Goal: Communication & Community: Answer question/provide support

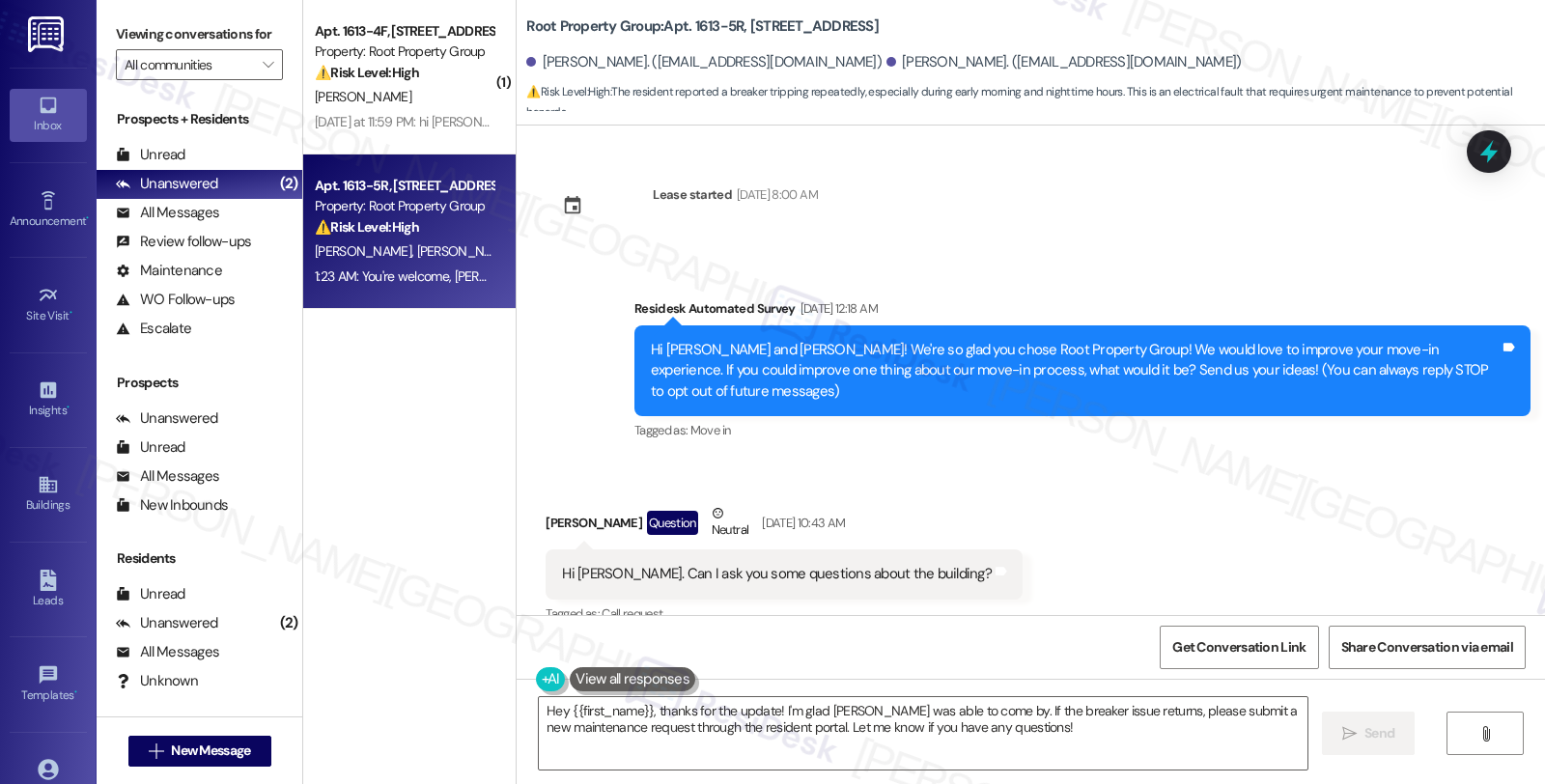
scroll to position [12849, 0]
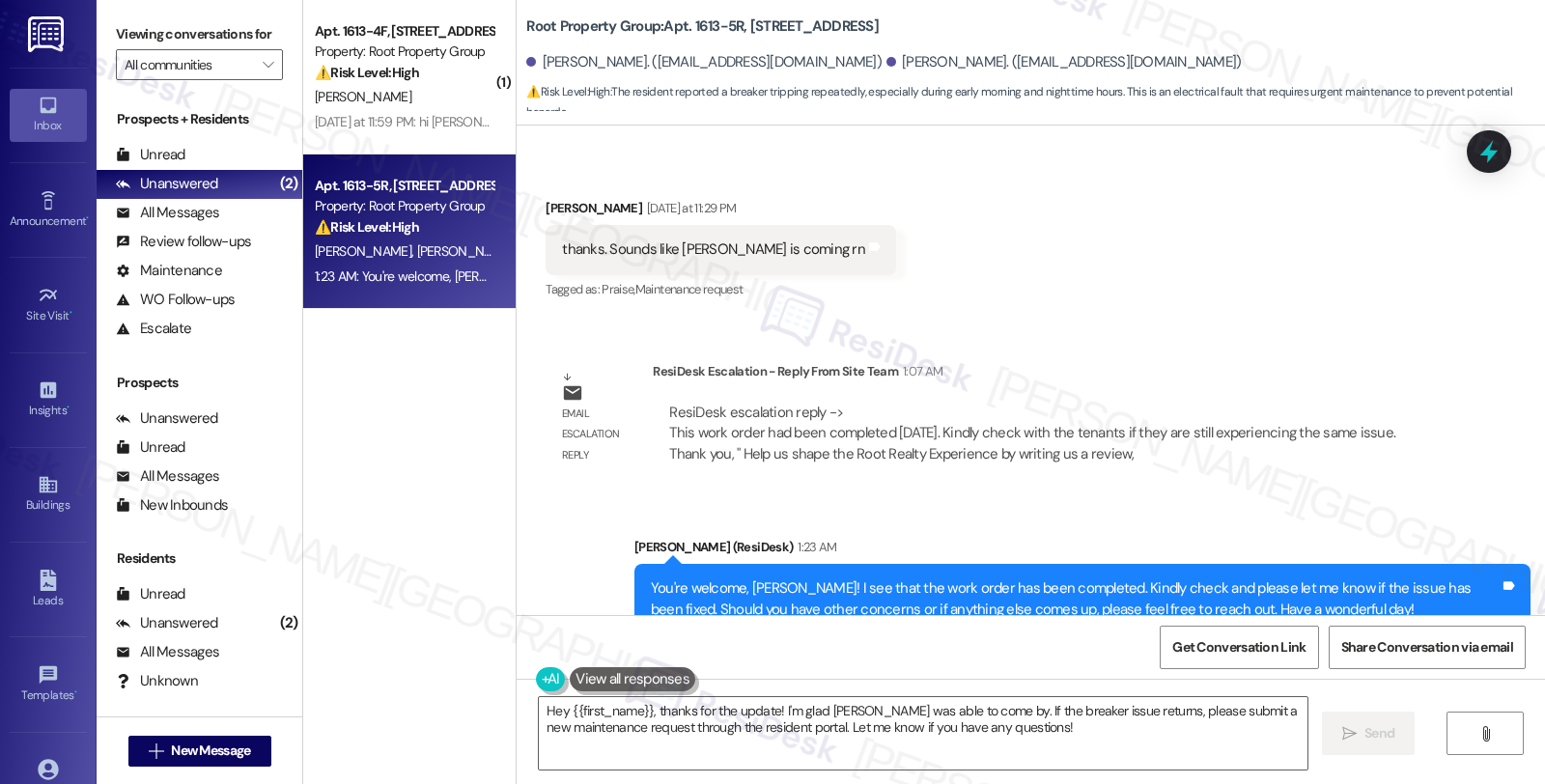
click at [398, 102] on div "[PERSON_NAME]" at bounding box center [404, 96] width 183 height 25
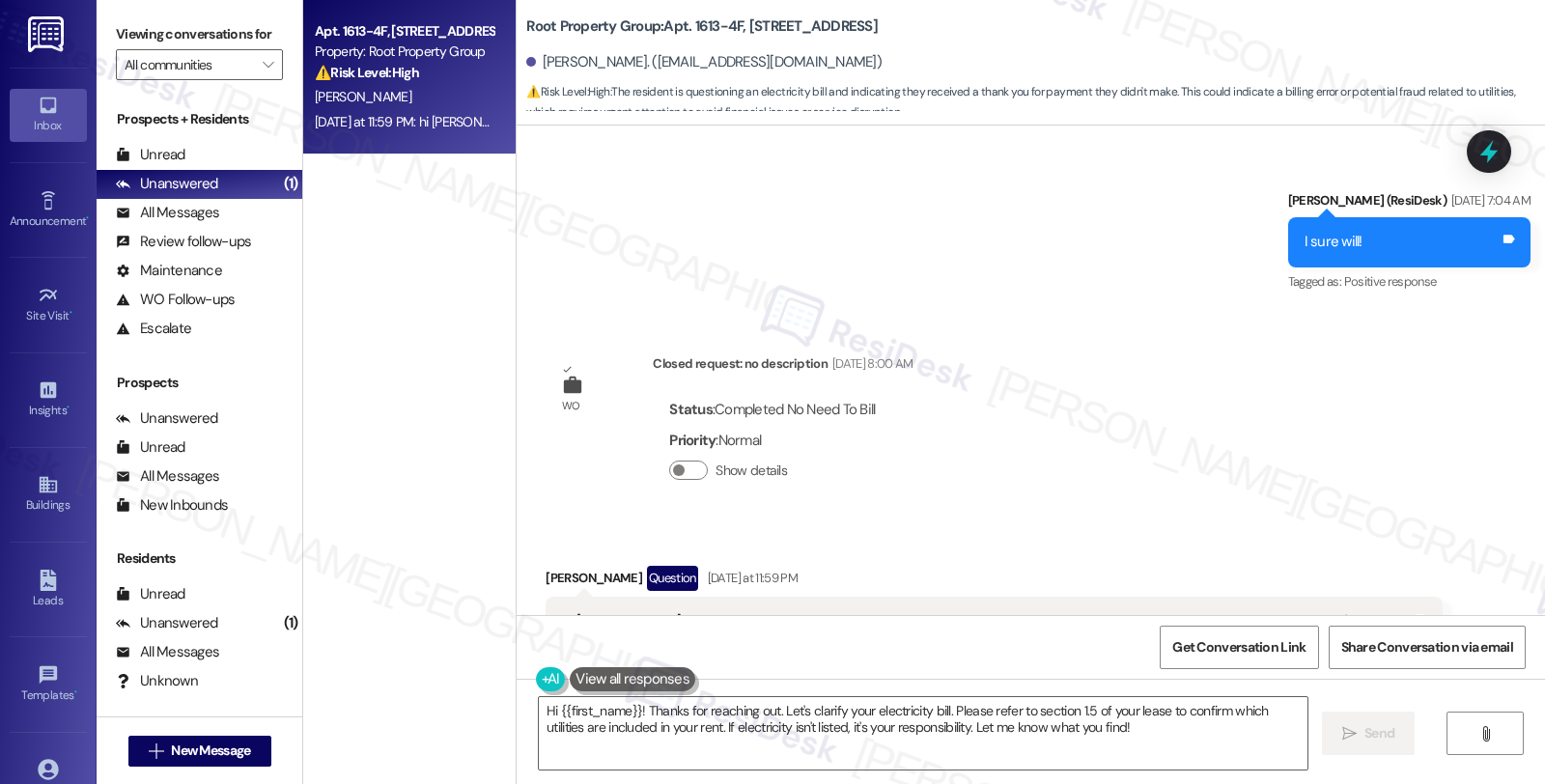
scroll to position [1608, 0]
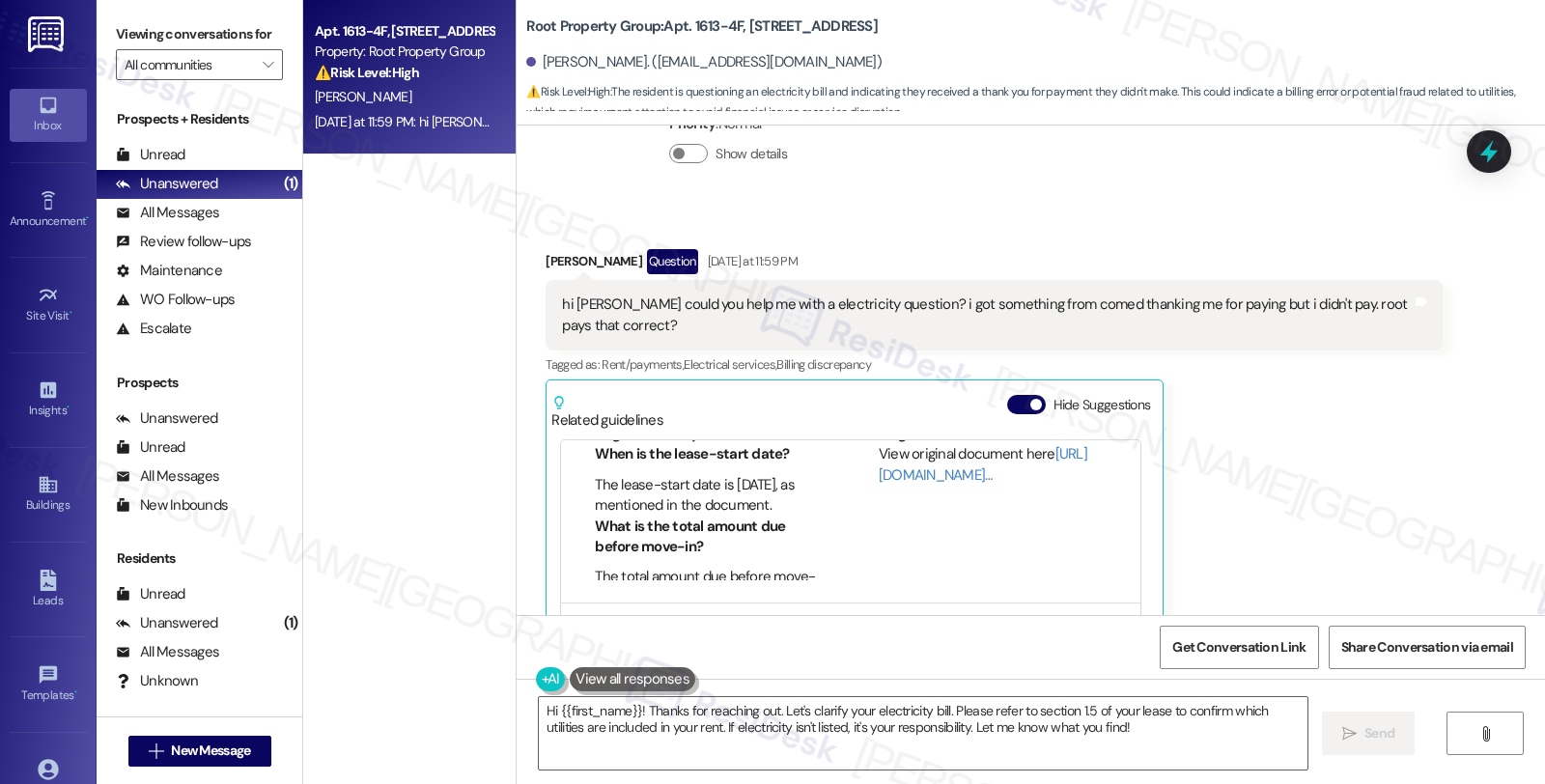
click at [630, 707] on textarea "Hi {{first_name}}! Thanks for reaching out. Let's clarify your electricity bill…" at bounding box center [923, 733] width 769 height 73
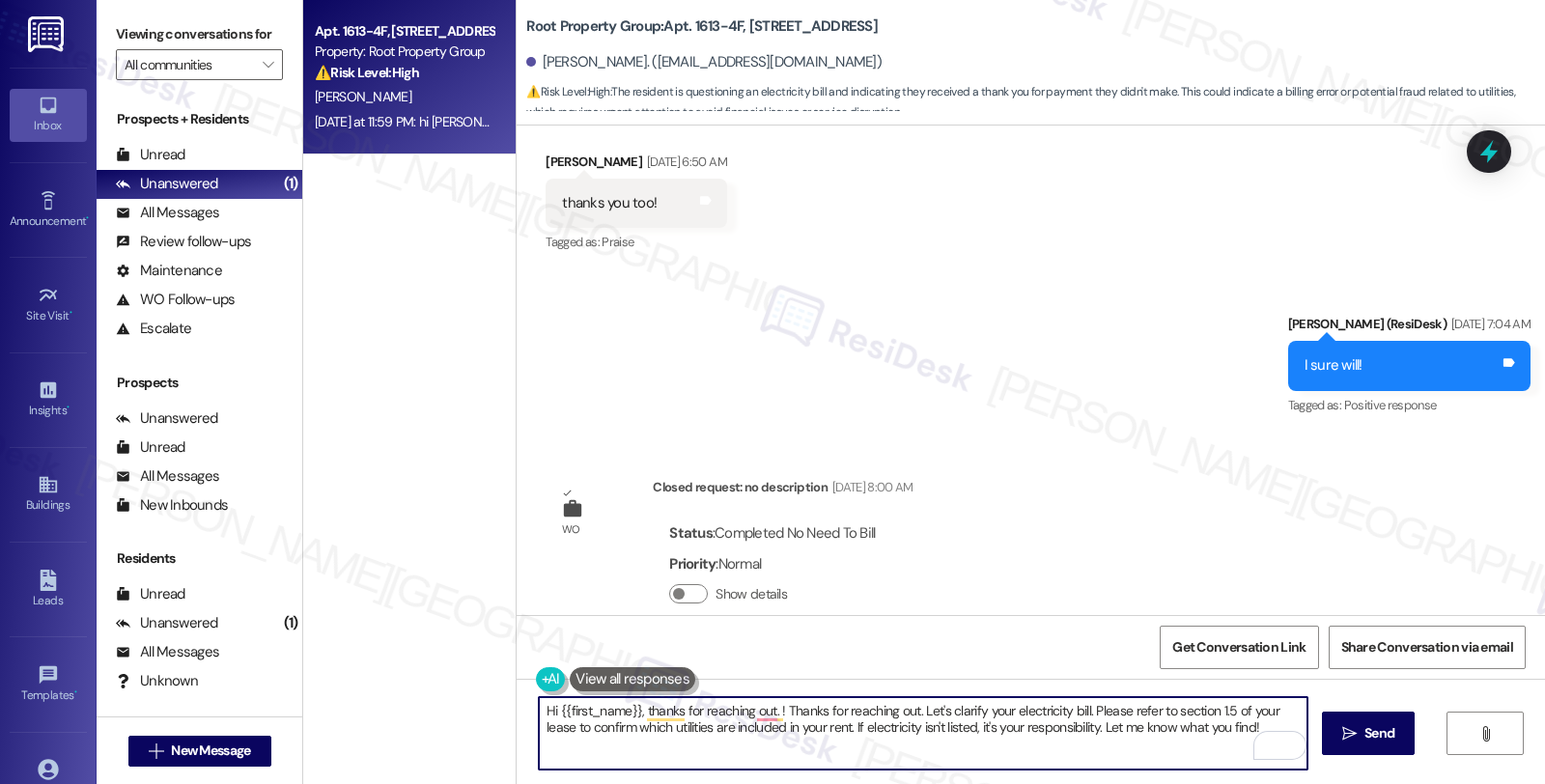
scroll to position [1501, 0]
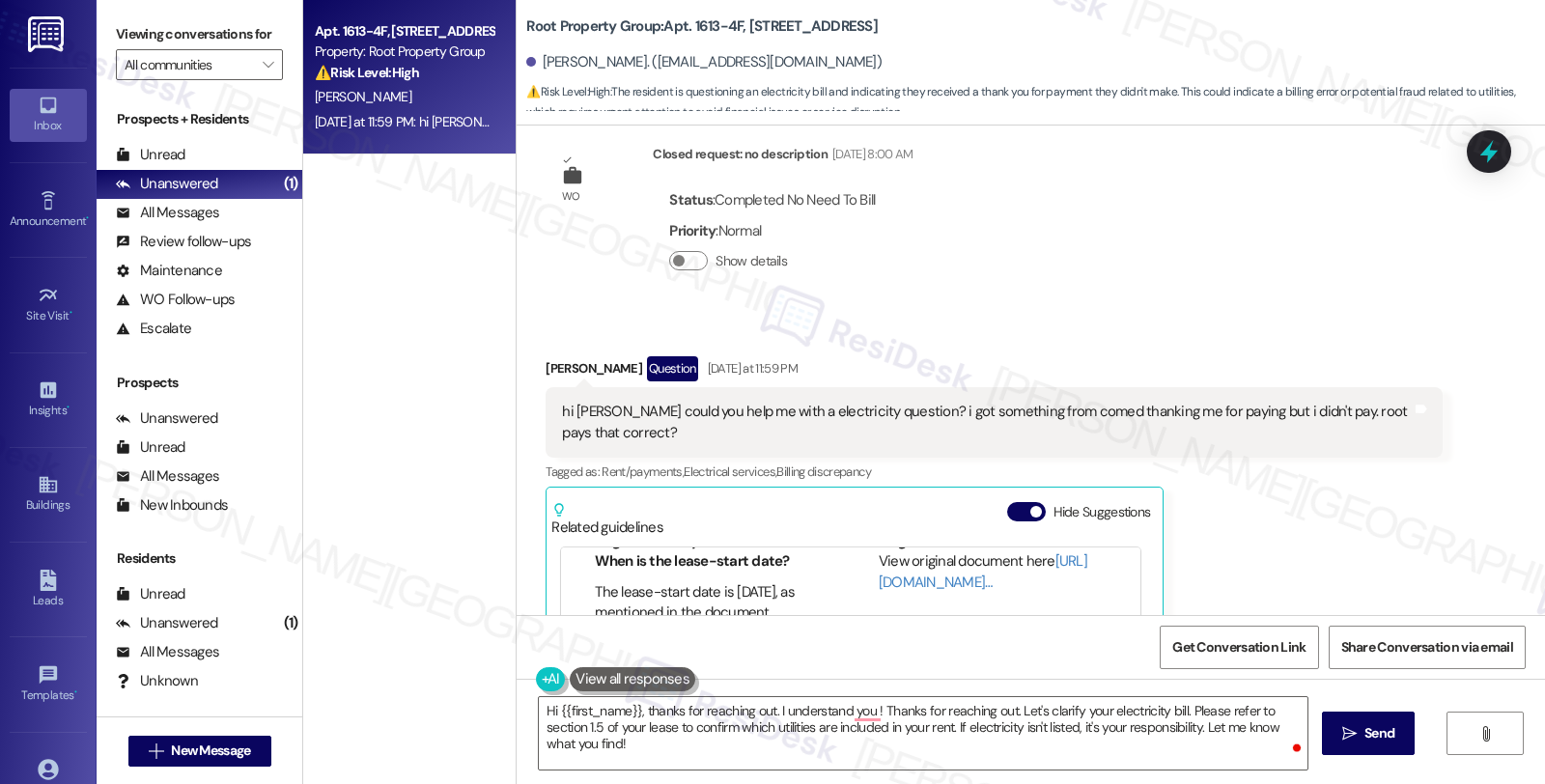
click at [1217, 544] on div "[PERSON_NAME] Question [DATE] at 11:59 PM hi [PERSON_NAME] could you help me wi…" at bounding box center [994, 606] width 896 height 500
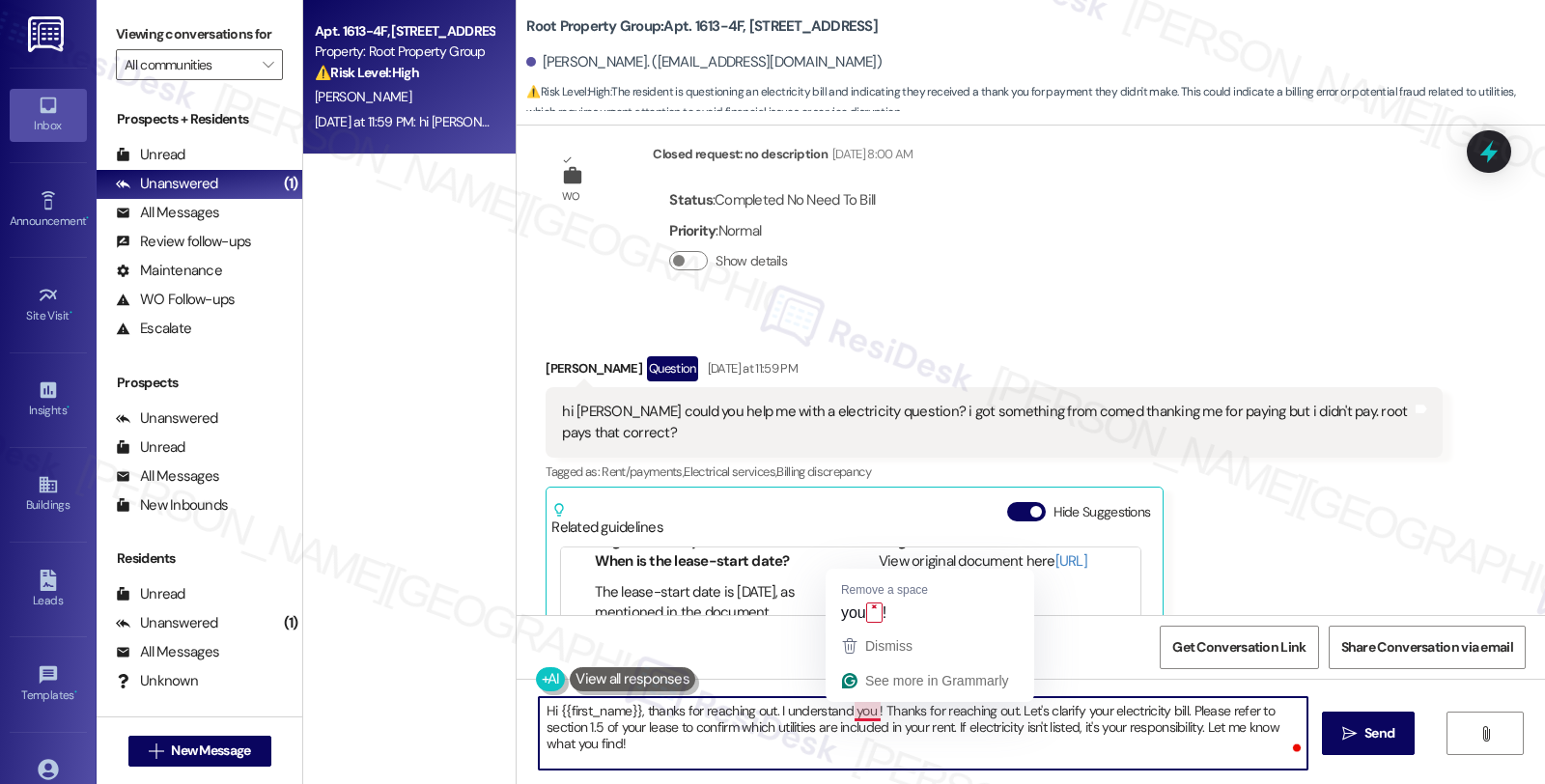
click at [861, 710] on textarea "Hi {{first_name}}, thanks for reaching out. I understand you ! Thanks for reach…" at bounding box center [923, 733] width 769 height 73
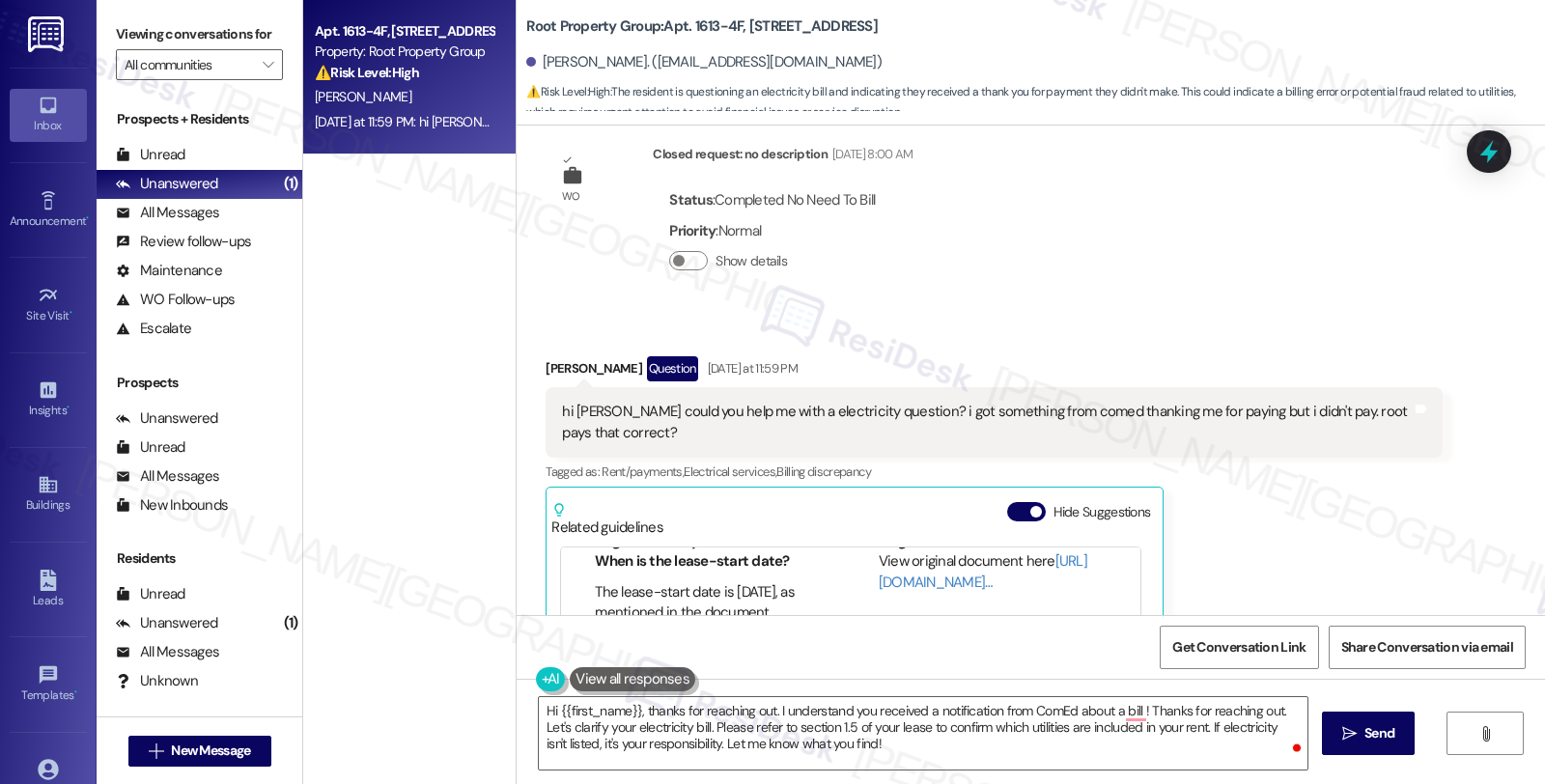
click at [1239, 484] on div "[PERSON_NAME] Question [DATE] at 11:59 PM hi [PERSON_NAME] could you help me wi…" at bounding box center [994, 606] width 896 height 500
click at [1112, 711] on textarea "Hi {{first_name}}, thanks for reaching out. I understand you received a notific…" at bounding box center [923, 733] width 769 height 73
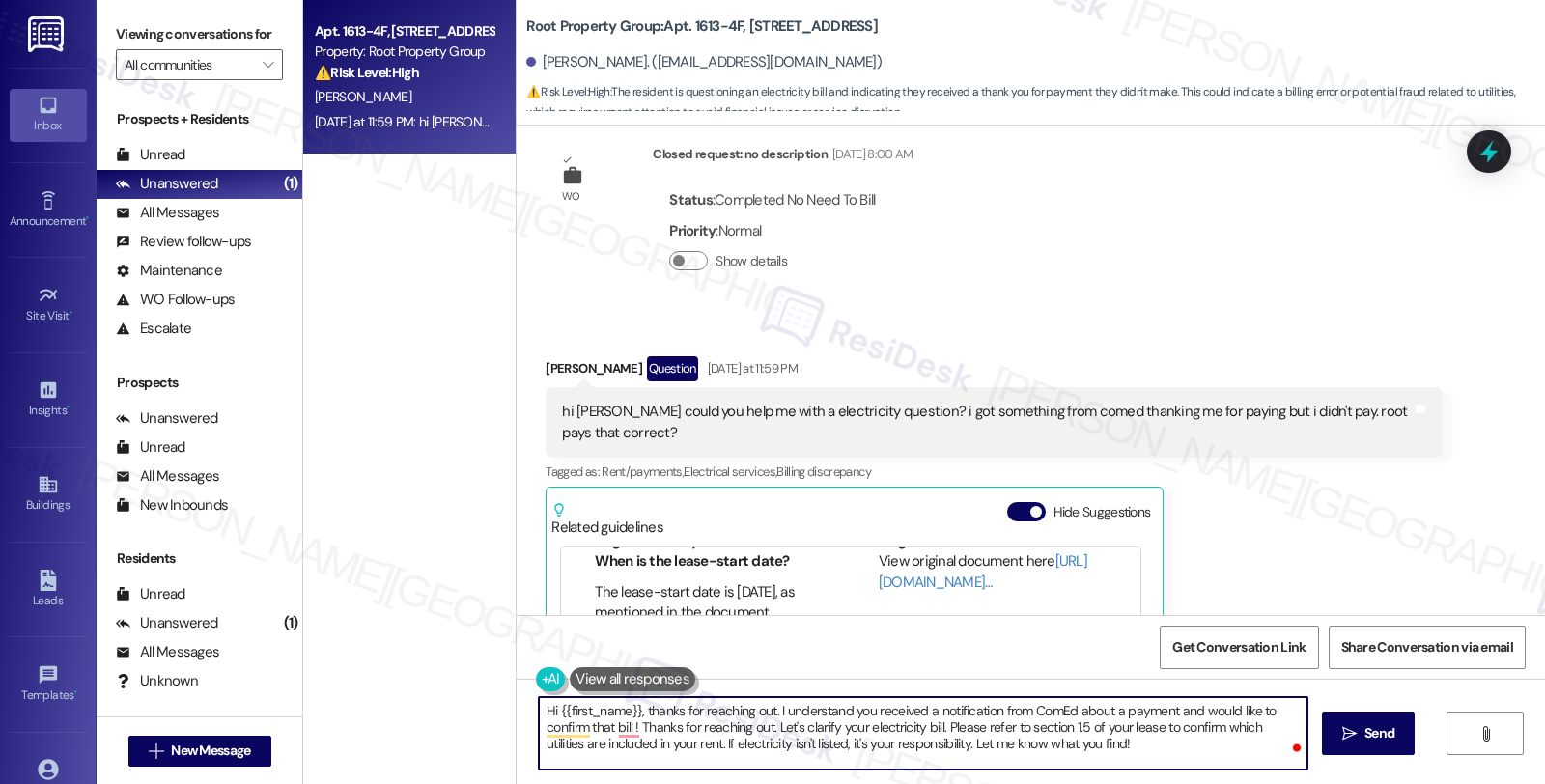
click at [603, 729] on textarea "Hi {{first_name}}, thanks for reaching out. I understand you received a notific…" at bounding box center [923, 733] width 769 height 73
click at [844, 721] on textarea "Hi {{first_name}}, thanks for reaching out. I understand you received a notific…" at bounding box center [923, 733] width 769 height 73
click at [890, 728] on textarea "Hi {{first_name}}, thanks for reaching out. I understand you received a notific…" at bounding box center [923, 733] width 769 height 73
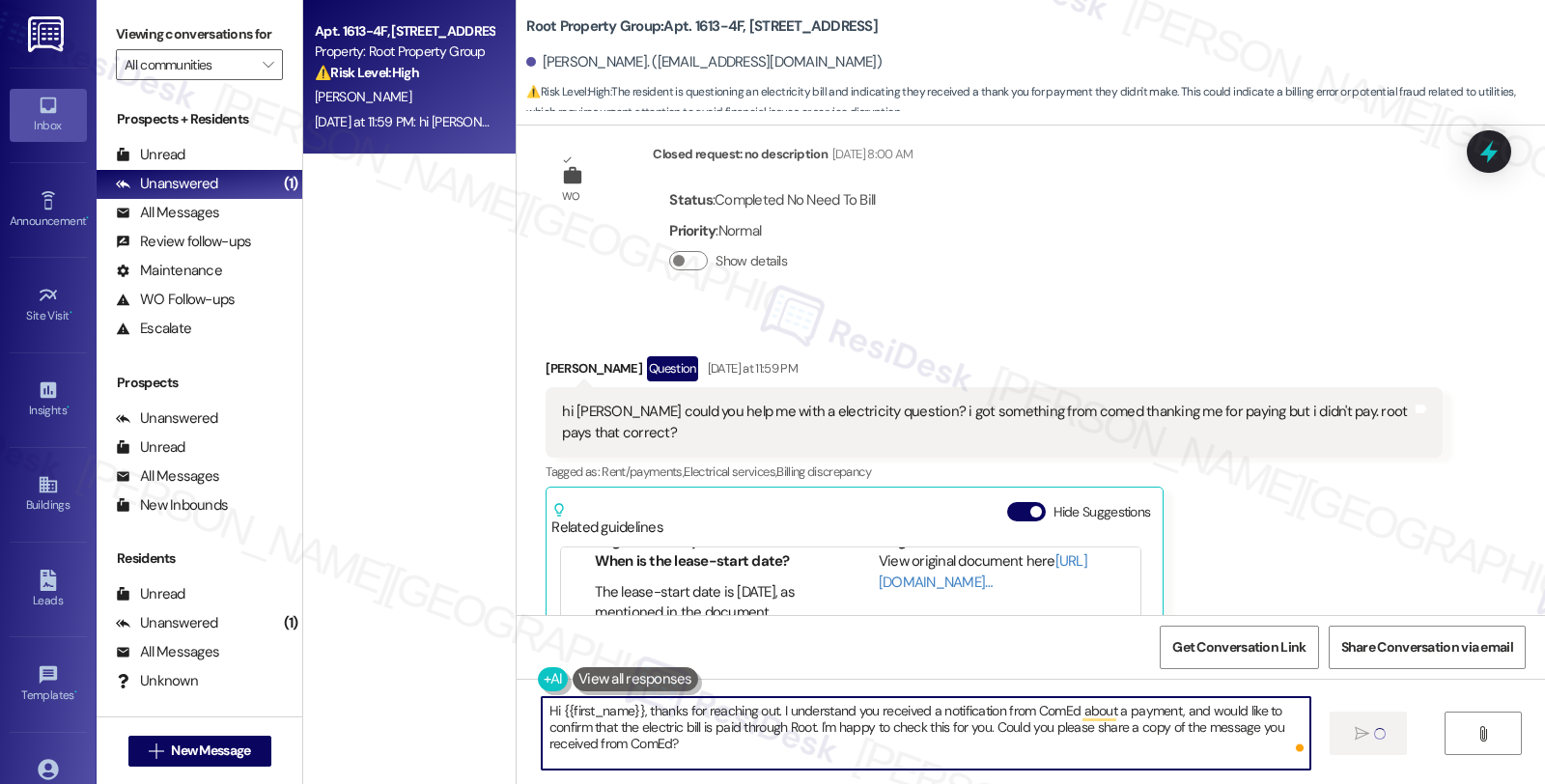
type textarea "Hi {{first_name}}, thanks for reaching out. I understand you received a notific…"
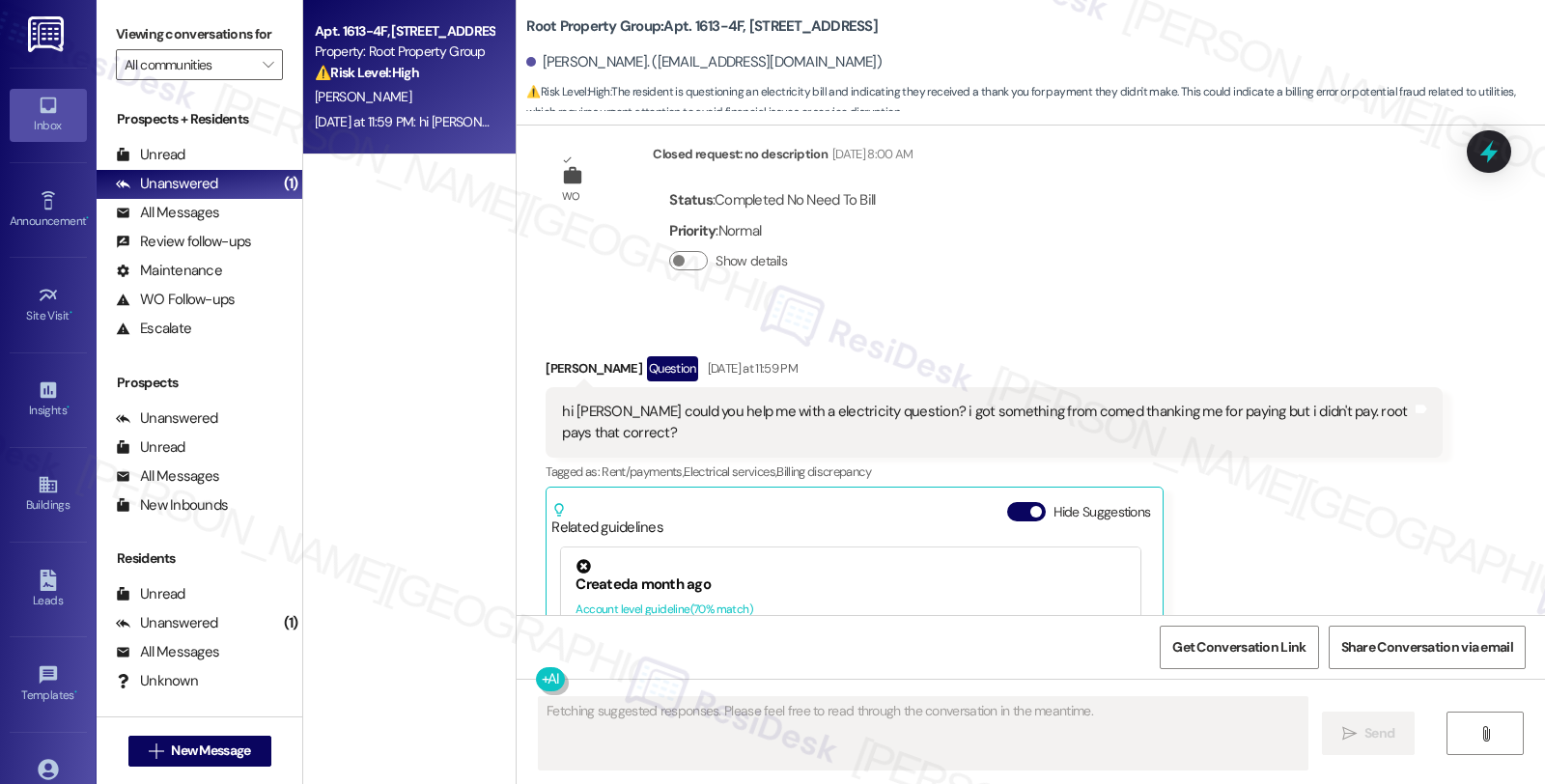
scroll to position [1738, 0]
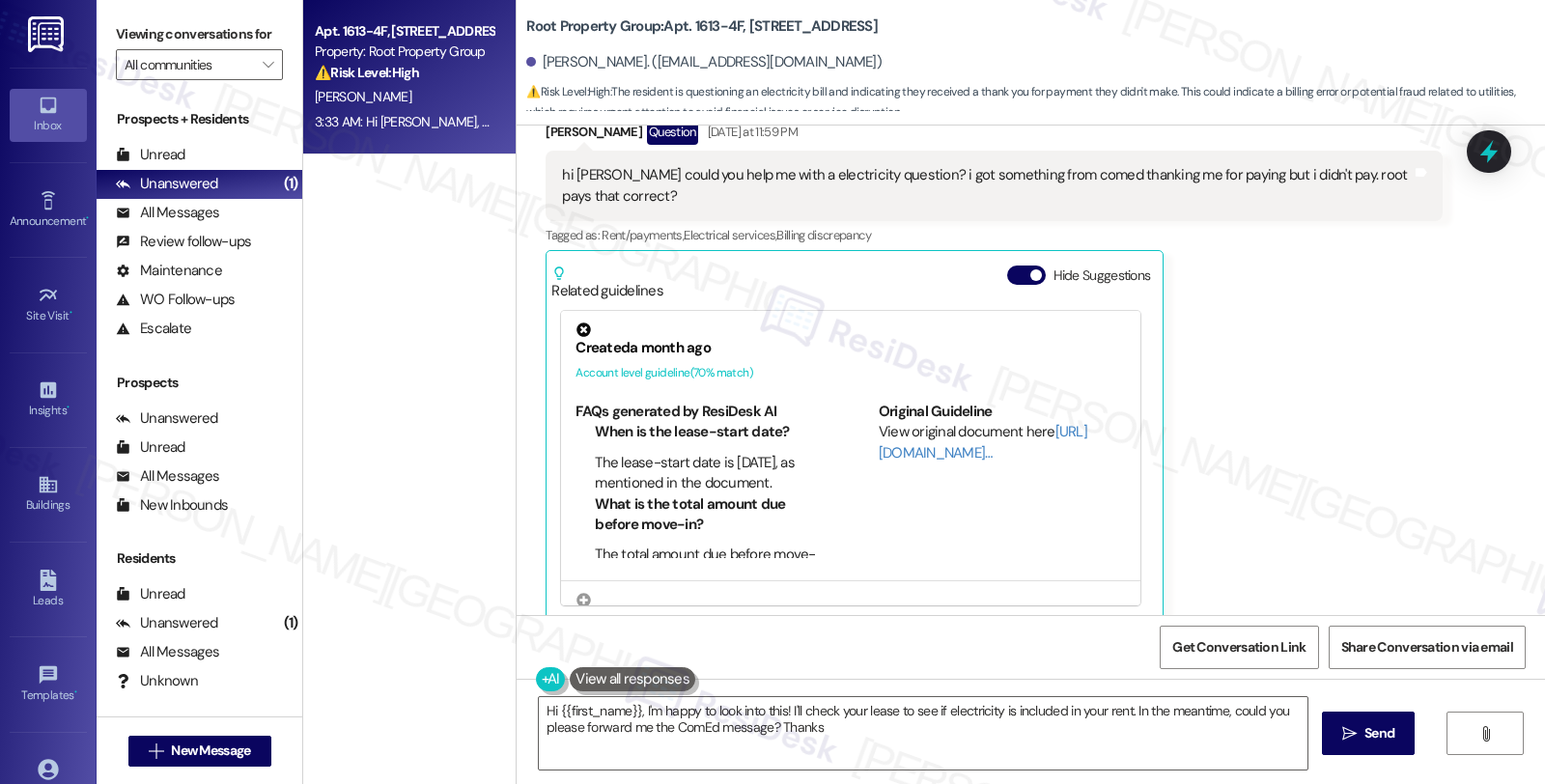
type textarea "Hi {{first_name}}, I'm happy to look into this! I'll check your lease to see if…"
